Goal: Task Accomplishment & Management: Use online tool/utility

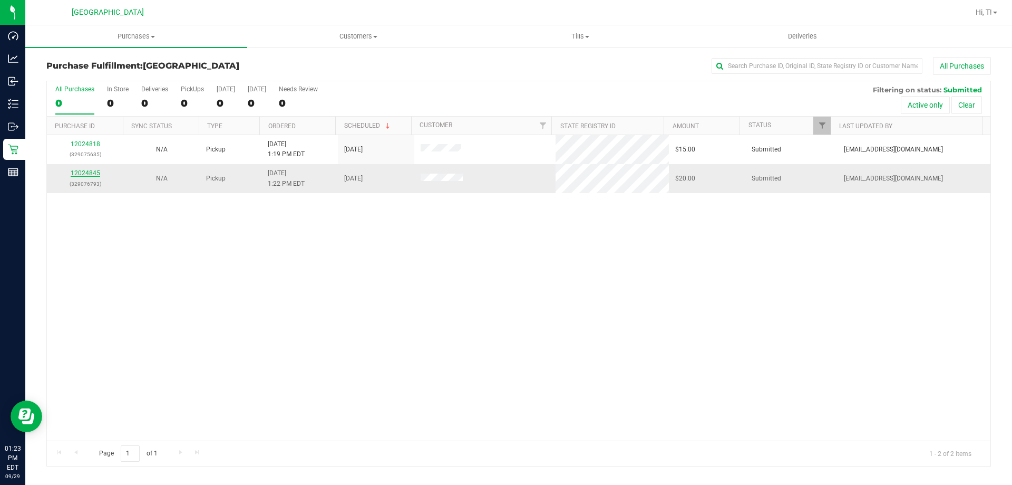
click at [88, 171] on link "12024845" at bounding box center [86, 172] width 30 height 7
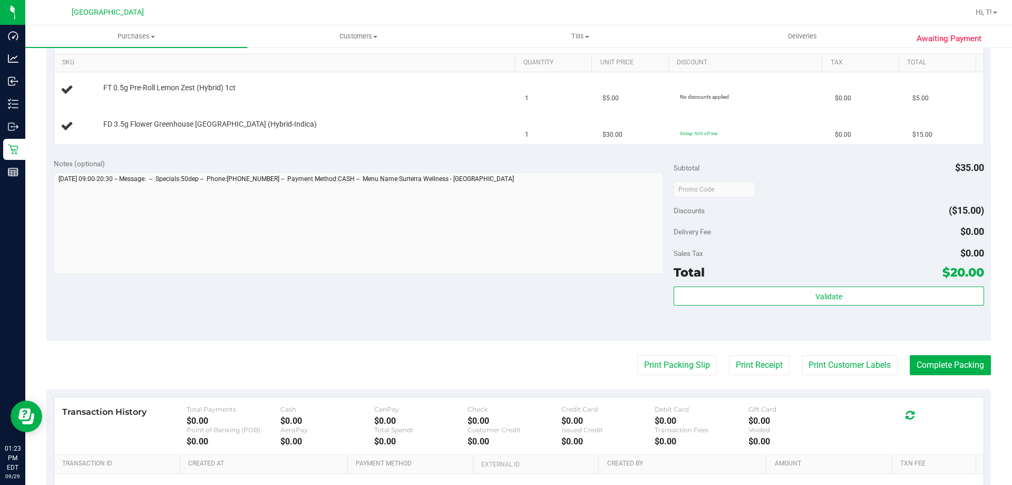
scroll to position [389, 0]
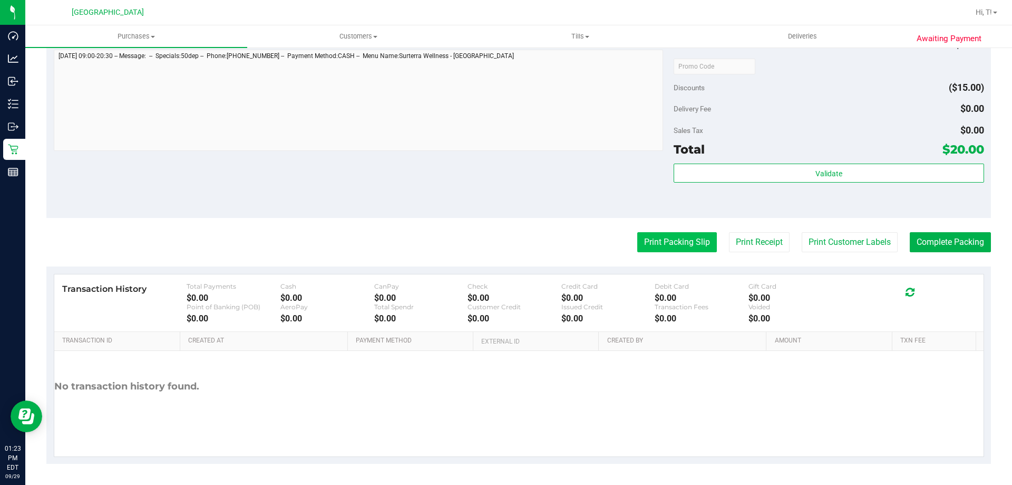
click at [668, 246] on button "Print Packing Slip" at bounding box center [677, 242] width 80 height 20
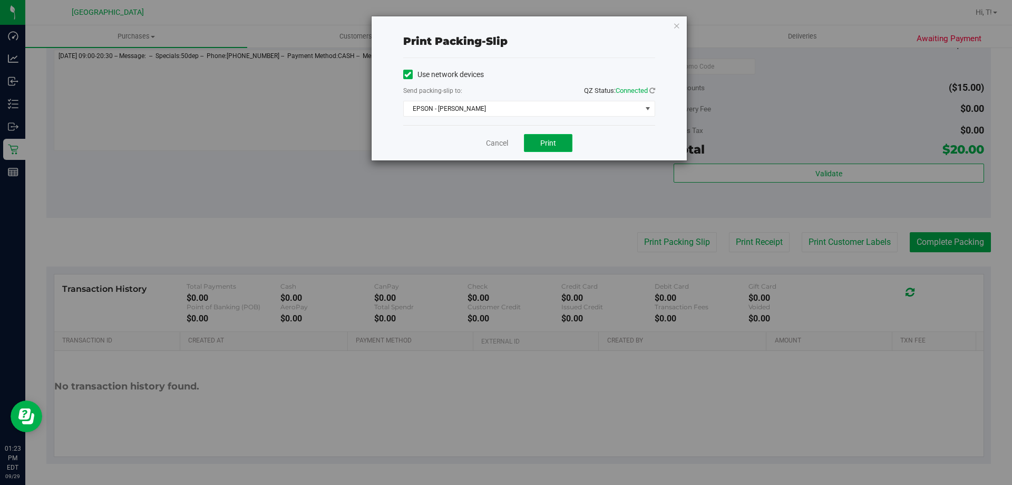
click at [544, 141] on span "Print" at bounding box center [548, 143] width 16 height 8
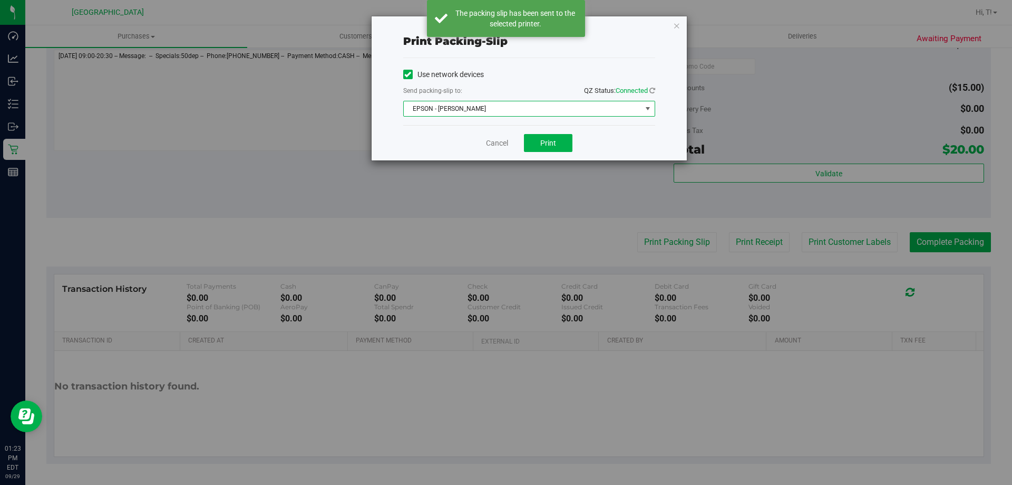
click at [650, 105] on span "select" at bounding box center [648, 108] width 8 height 8
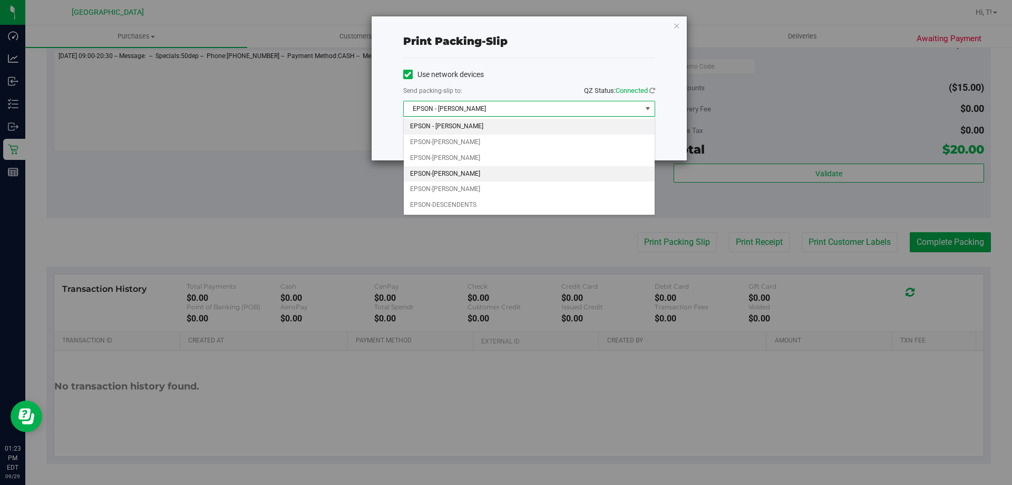
click at [577, 173] on li "EPSON-[PERSON_NAME]" at bounding box center [529, 174] width 251 height 16
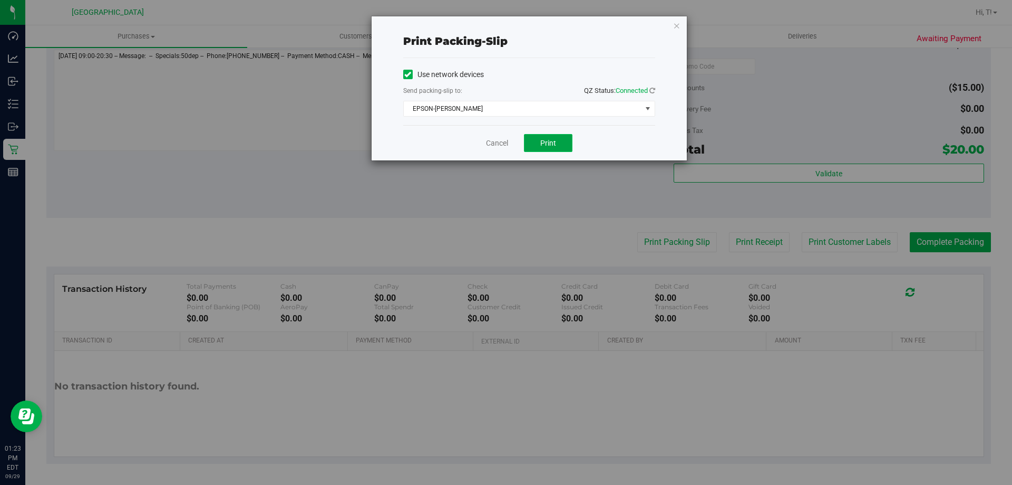
click at [539, 142] on button "Print" at bounding box center [548, 143] width 49 height 18
click at [552, 144] on span "Print" at bounding box center [548, 143] width 16 height 8
click at [545, 143] on span "Print" at bounding box center [548, 143] width 16 height 8
click at [587, 105] on span "EPSON-[PERSON_NAME]" at bounding box center [523, 108] width 238 height 15
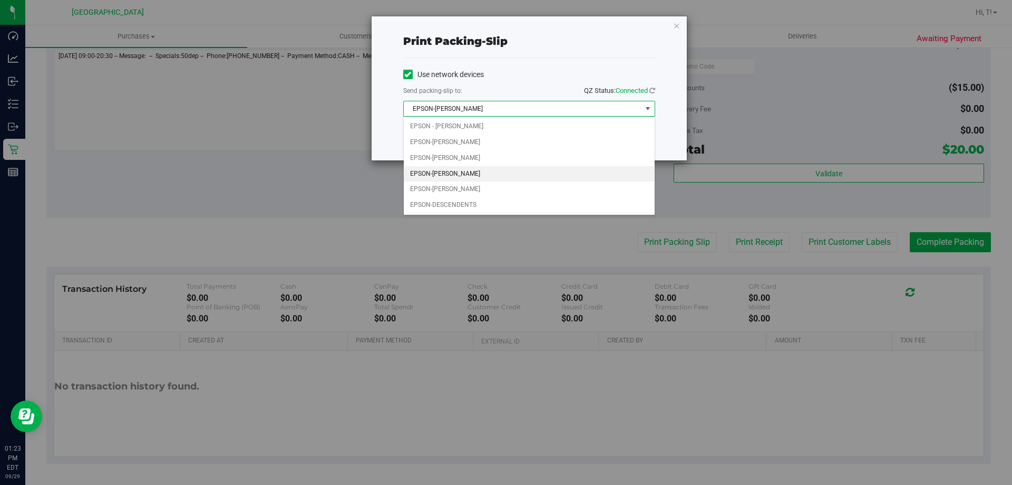
click at [556, 179] on li "EPSON-[PERSON_NAME]" at bounding box center [529, 174] width 251 height 16
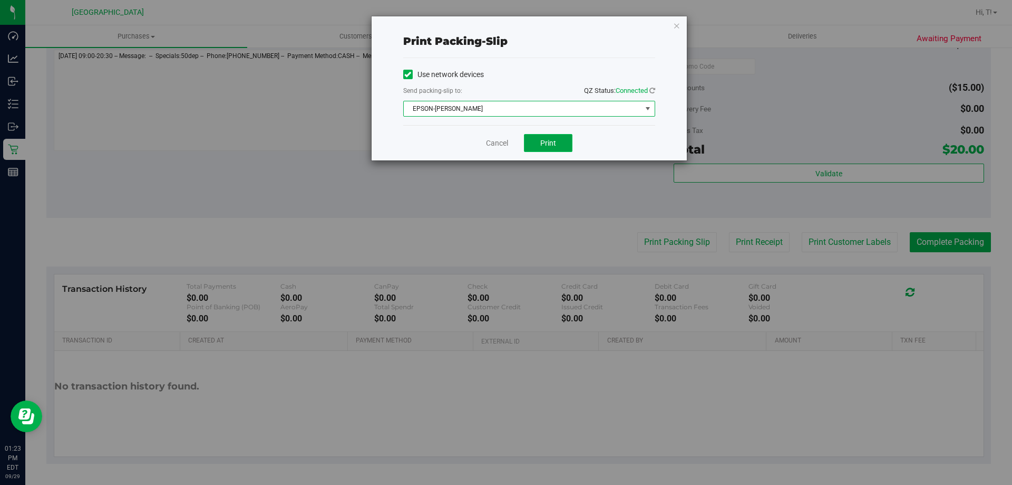
click at [544, 149] on button "Print" at bounding box center [548, 143] width 49 height 18
click at [496, 140] on link "Cancel" at bounding box center [497, 143] width 22 height 11
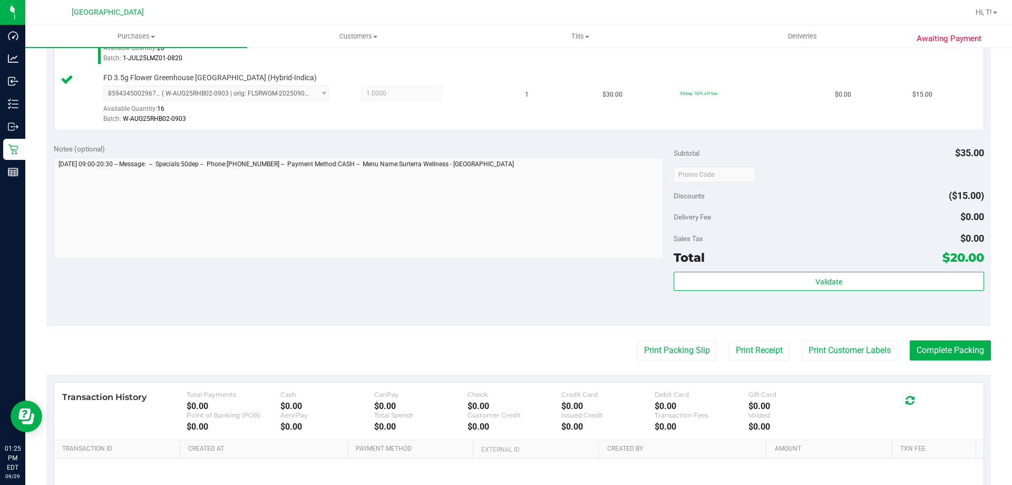
scroll to position [345, 0]
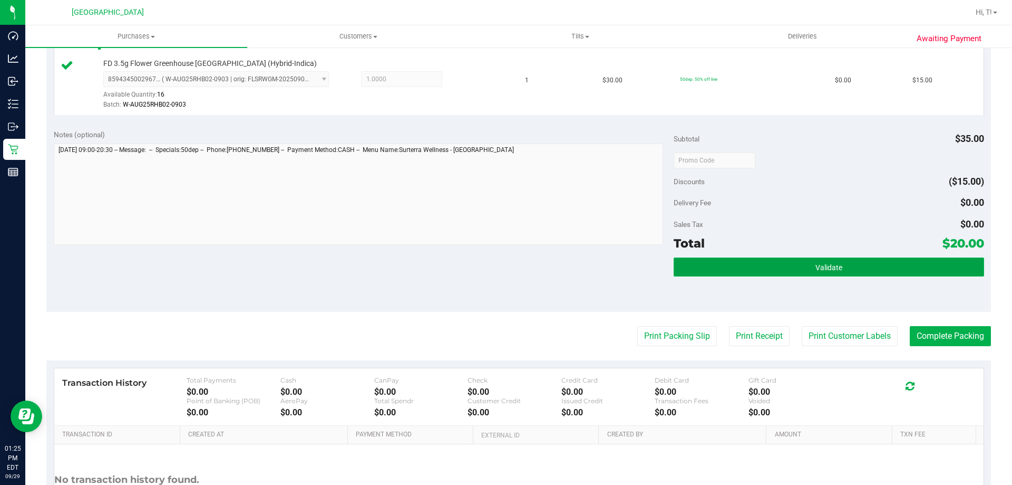
click at [755, 264] on button "Validate" at bounding box center [829, 266] width 310 height 19
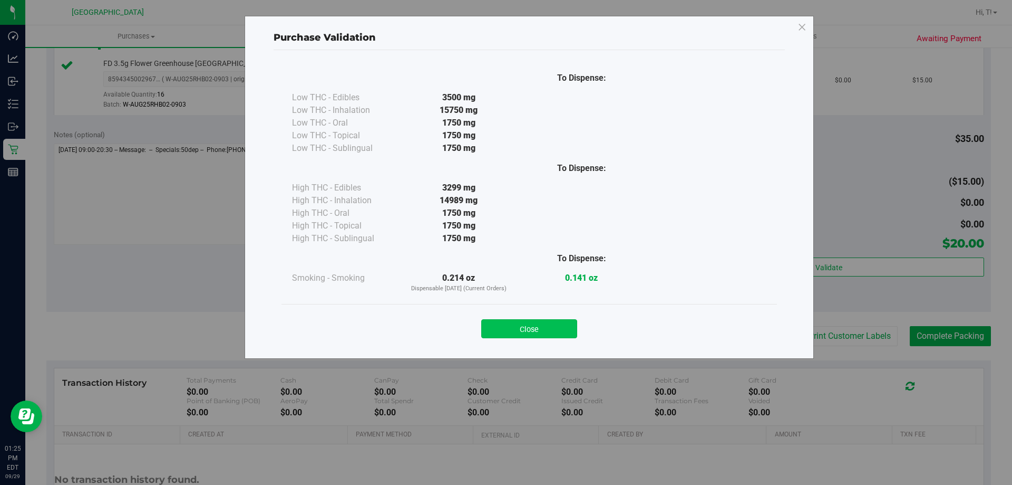
click at [532, 322] on button "Close" at bounding box center [529, 328] width 96 height 19
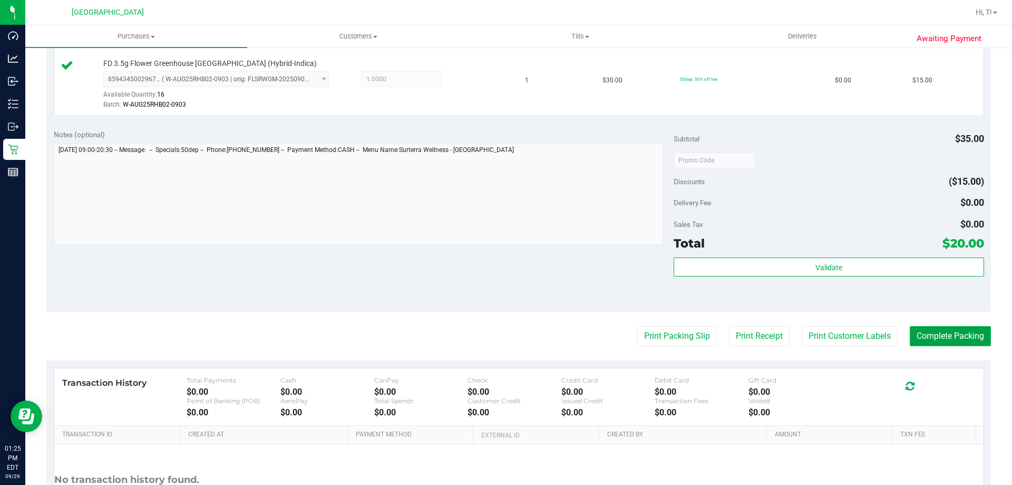
click at [920, 330] on button "Complete Packing" at bounding box center [950, 336] width 81 height 20
